Goal: Information Seeking & Learning: Check status

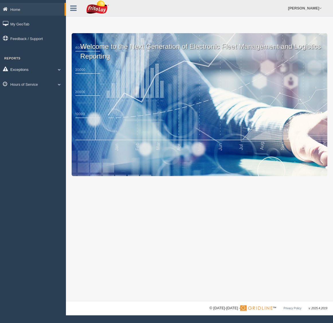
click at [19, 70] on link "Exceptions" at bounding box center [33, 69] width 66 height 13
click at [27, 126] on link "Hours of Service" at bounding box center [33, 125] width 66 height 13
click at [35, 96] on link "HOS Explanation Reports" at bounding box center [37, 97] width 54 height 10
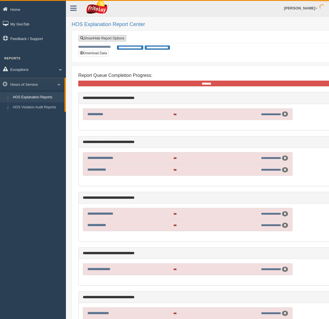
click at [103, 38] on link "Show/Hide Report Options" at bounding box center [102, 38] width 48 height 6
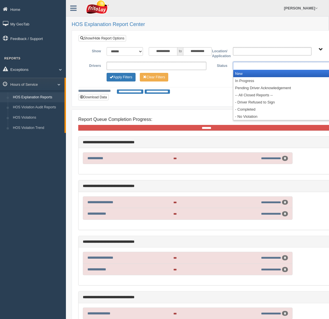
click at [258, 64] on ul at bounding box center [283, 66] width 100 height 8
click at [255, 73] on li "New" at bounding box center [282, 73] width 99 height 7
click at [254, 74] on li "In Progress" at bounding box center [282, 73] width 99 height 7
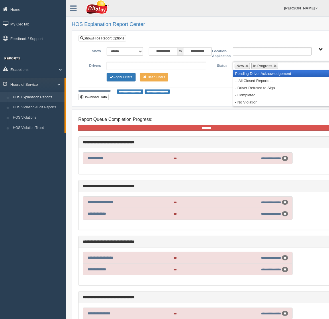
click at [254, 74] on li "Pending Driver Acknowledgement" at bounding box center [282, 73] width 99 height 7
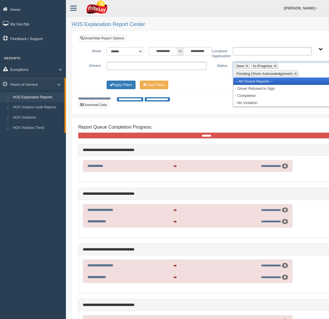
click at [252, 80] on li "-- All Closed Reports --" at bounding box center [282, 81] width 99 height 7
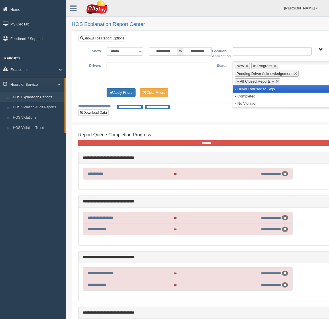
click at [251, 87] on li "- Driver Refused to Sign" at bounding box center [282, 89] width 99 height 7
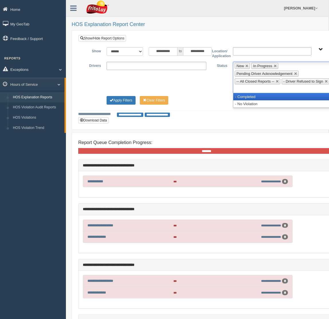
click at [249, 96] on li "- Completed" at bounding box center [282, 96] width 99 height 7
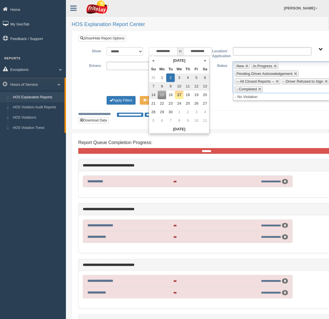
click at [164, 52] on input "**********" at bounding box center [163, 51] width 29 height 9
click at [153, 63] on th "«" at bounding box center [153, 60] width 9 height 9
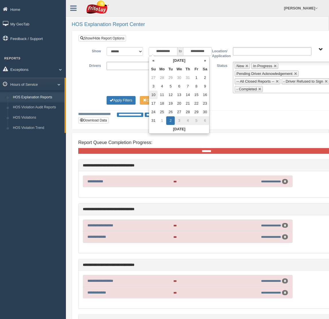
click at [152, 97] on td "10" at bounding box center [153, 95] width 9 height 9
type input "**********"
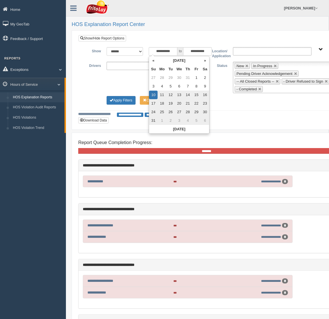
click at [123, 66] on ul "**********" at bounding box center [156, 66] width 100 height 8
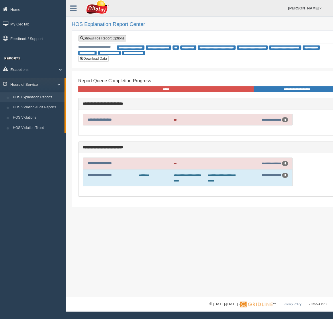
click at [115, 38] on link "Show/Hide Report Options" at bounding box center [102, 38] width 48 height 6
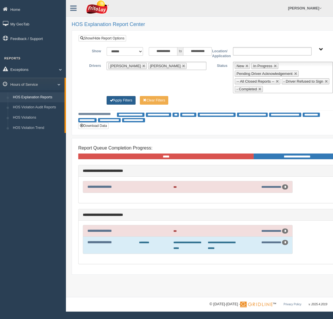
click at [124, 98] on button "Apply Filters" at bounding box center [120, 100] width 29 height 9
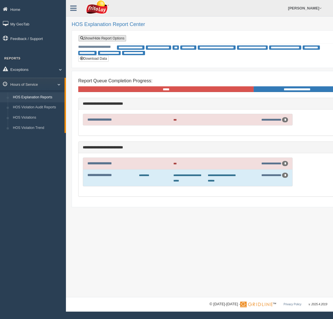
click at [116, 39] on link "Show/Hide Report Options" at bounding box center [102, 38] width 48 height 6
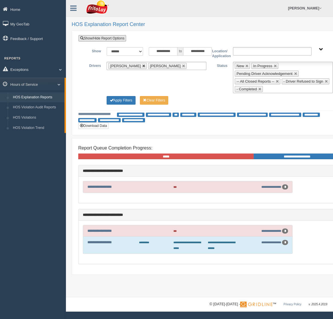
click at [142, 67] on link at bounding box center [143, 65] width 3 height 3
click at [143, 66] on li "Umdenstock, Roger" at bounding box center [127, 66] width 38 height 6
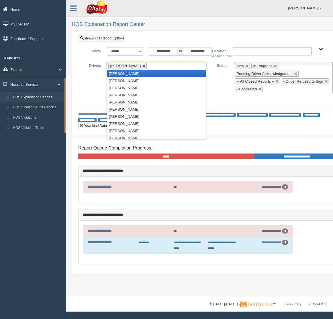
click at [145, 66] on link at bounding box center [143, 65] width 3 height 3
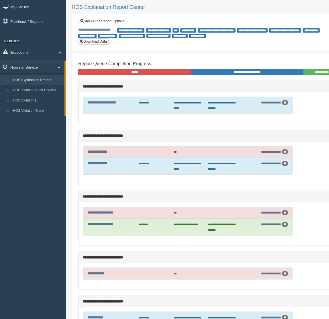
scroll to position [71, 0]
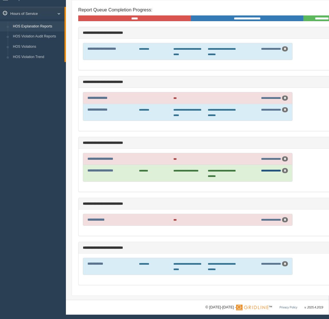
click at [272, 170] on link "**********" at bounding box center [271, 170] width 20 height 3
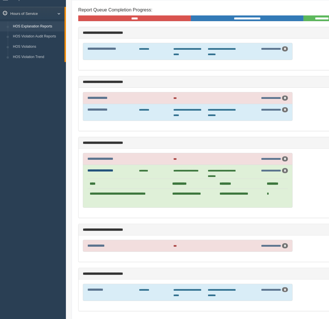
click at [101, 170] on link "**********" at bounding box center [100, 171] width 26 height 4
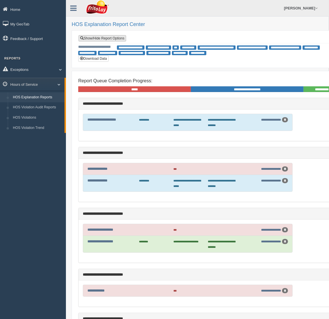
click at [108, 39] on link "Show/Hide Report Options" at bounding box center [102, 38] width 48 height 6
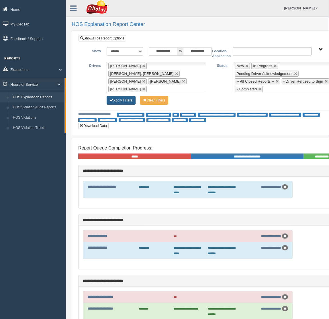
click at [119, 98] on button "Apply Filters" at bounding box center [120, 100] width 29 height 9
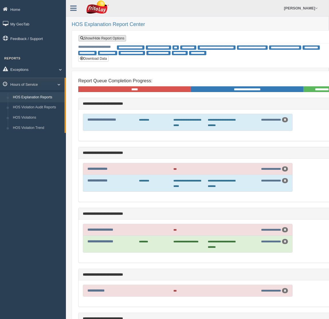
click at [102, 40] on link "Show/Hide Report Options" at bounding box center [102, 38] width 48 height 6
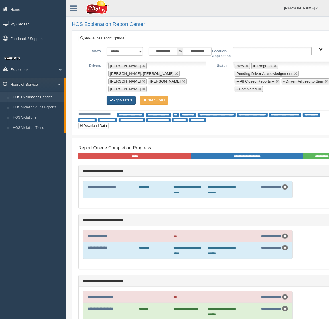
click at [127, 101] on button "Apply Filters" at bounding box center [120, 100] width 29 height 9
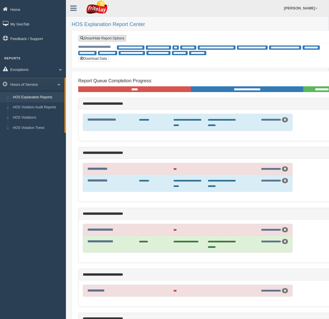
click at [109, 38] on link "Show/Hide Report Options" at bounding box center [102, 38] width 48 height 6
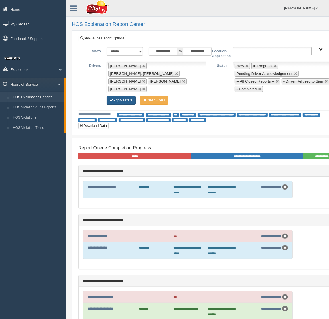
click at [123, 97] on button "Apply Filters" at bounding box center [120, 100] width 29 height 9
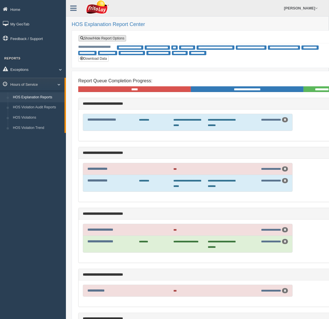
click at [112, 37] on link "Show/Hide Report Options" at bounding box center [102, 38] width 48 height 6
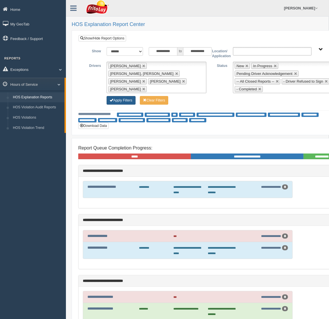
click at [123, 100] on button "Apply Filters" at bounding box center [120, 100] width 29 height 9
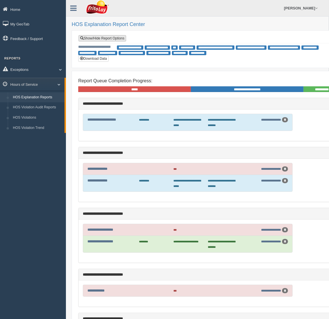
click at [108, 36] on link "Show/Hide Report Options" at bounding box center [102, 38] width 48 height 6
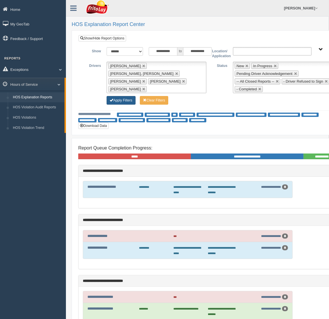
click at [115, 99] on button "Apply Filters" at bounding box center [120, 100] width 29 height 9
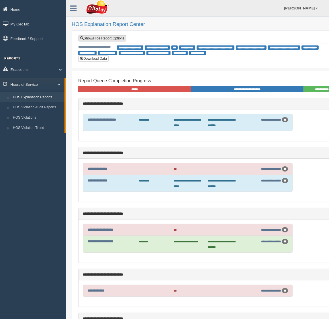
click at [102, 37] on link "Show/Hide Report Options" at bounding box center [102, 38] width 48 height 6
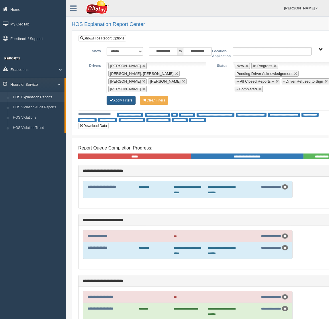
click at [121, 97] on button "Apply Filters" at bounding box center [120, 100] width 29 height 9
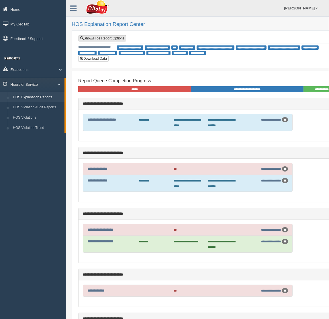
click at [116, 39] on link "Show/Hide Report Options" at bounding box center [102, 38] width 48 height 6
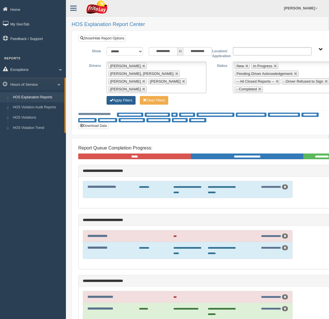
click at [129, 102] on button "Apply Filters" at bounding box center [120, 100] width 29 height 9
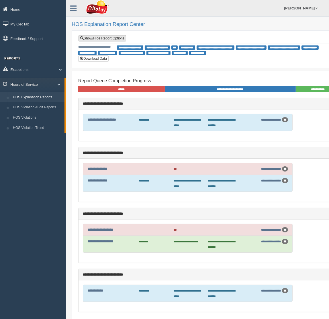
click at [113, 36] on link "Show/Hide Report Options" at bounding box center [102, 38] width 48 height 6
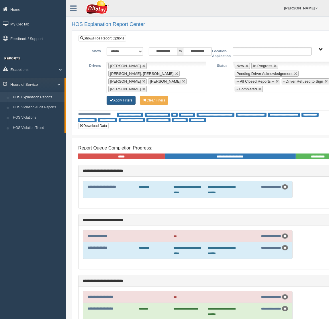
click at [121, 104] on button "Apply Filters" at bounding box center [120, 100] width 29 height 9
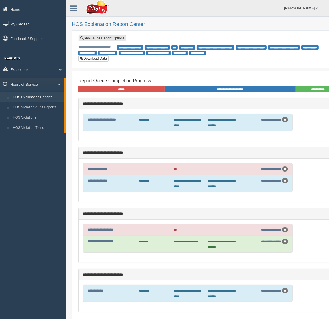
drag, startPoint x: 117, startPoint y: 37, endPoint x: 122, endPoint y: 56, distance: 20.0
click at [117, 37] on link "Show/Hide Report Options" at bounding box center [102, 38] width 48 height 6
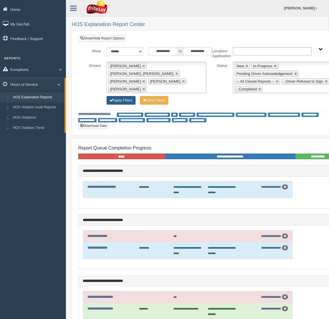
click at [126, 100] on button "Apply Filters" at bounding box center [120, 100] width 29 height 9
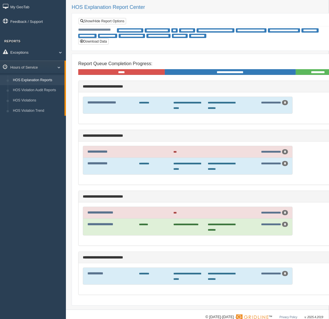
scroll to position [26, 0]
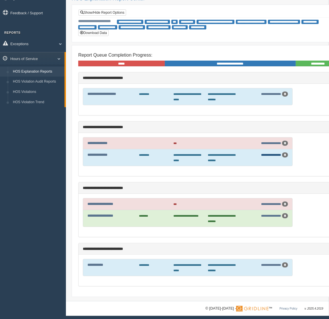
click at [269, 155] on link "**********" at bounding box center [271, 154] width 20 height 3
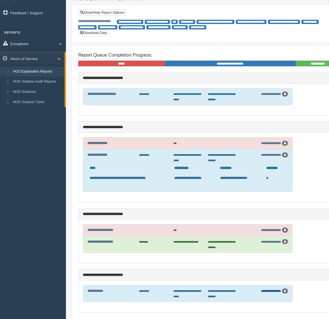
click at [271, 291] on link "**********" at bounding box center [271, 291] width 20 height 3
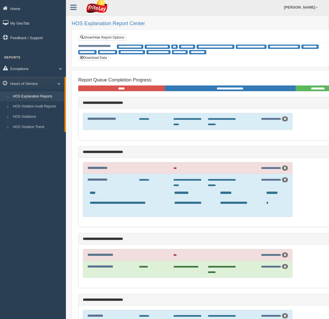
scroll to position [0, 0]
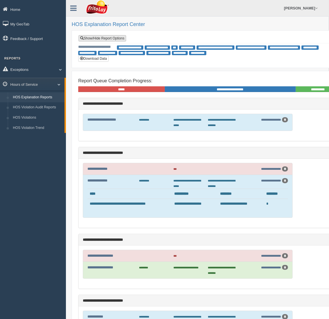
click at [119, 40] on link "Show/Hide Report Options" at bounding box center [102, 38] width 48 height 6
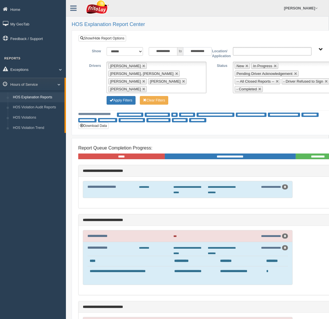
click at [200, 52] on input "**********" at bounding box center [197, 51] width 29 height 9
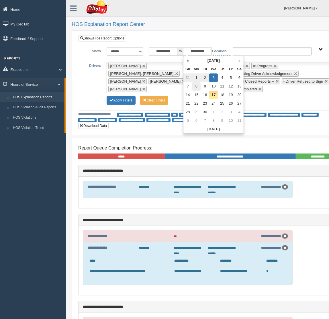
drag, startPoint x: 197, startPoint y: 86, endPoint x: 162, endPoint y: 90, distance: 34.8
click at [196, 86] on td "8" at bounding box center [196, 86] width 9 height 9
type input "**********"
click at [127, 98] on button "Apply Filters" at bounding box center [120, 100] width 29 height 9
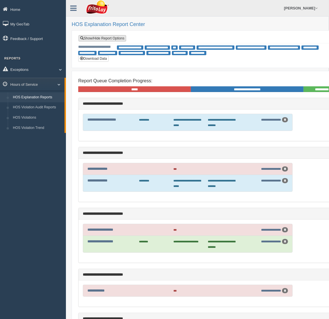
click at [108, 38] on link "Show/Hide Report Options" at bounding box center [102, 38] width 48 height 6
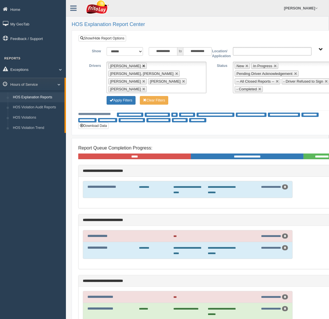
click at [135, 64] on li "[PERSON_NAME]" at bounding box center [127, 66] width 38 height 6
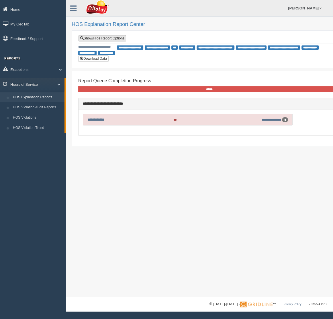
drag, startPoint x: 115, startPoint y: 37, endPoint x: 117, endPoint y: 37, distance: 2.9
click at [115, 37] on link "Show/Hide Report Options" at bounding box center [102, 38] width 48 height 6
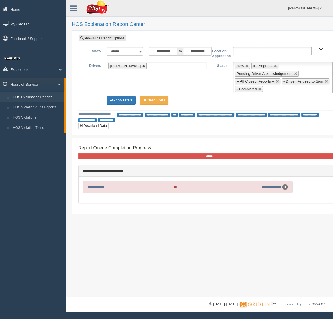
click at [142, 66] on link at bounding box center [143, 65] width 3 height 3
type input "**********"
click at [137, 66] on ul "**********" at bounding box center [156, 66] width 100 height 8
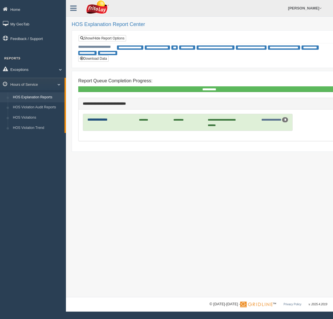
click at [95, 119] on link "**********" at bounding box center [97, 120] width 20 height 4
